Goal: Task Accomplishment & Management: Manage account settings

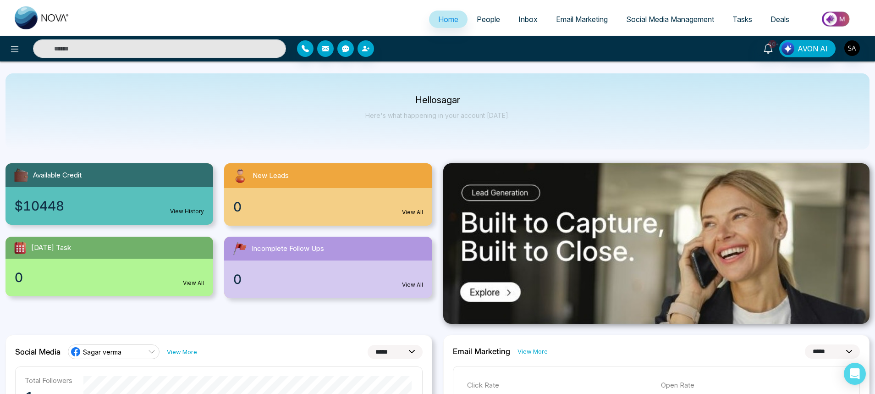
select select "*"
click at [855, 46] on img "button" at bounding box center [852, 48] width 16 height 16
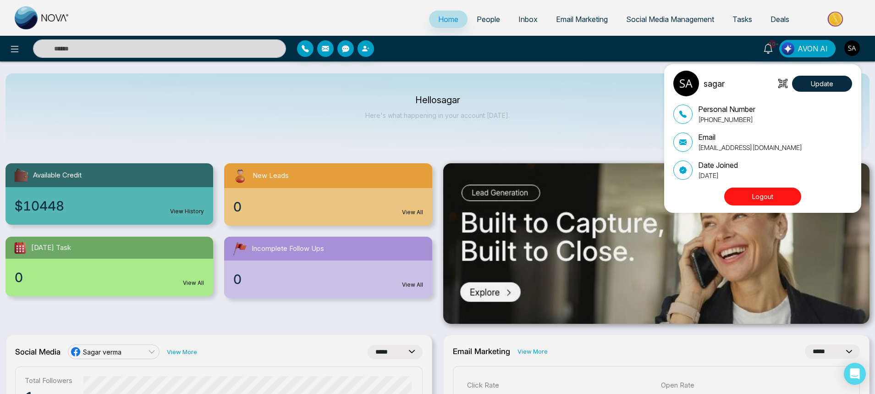
click at [766, 197] on button "Logout" at bounding box center [762, 196] width 77 height 18
